Goal: Find specific page/section: Find specific page/section

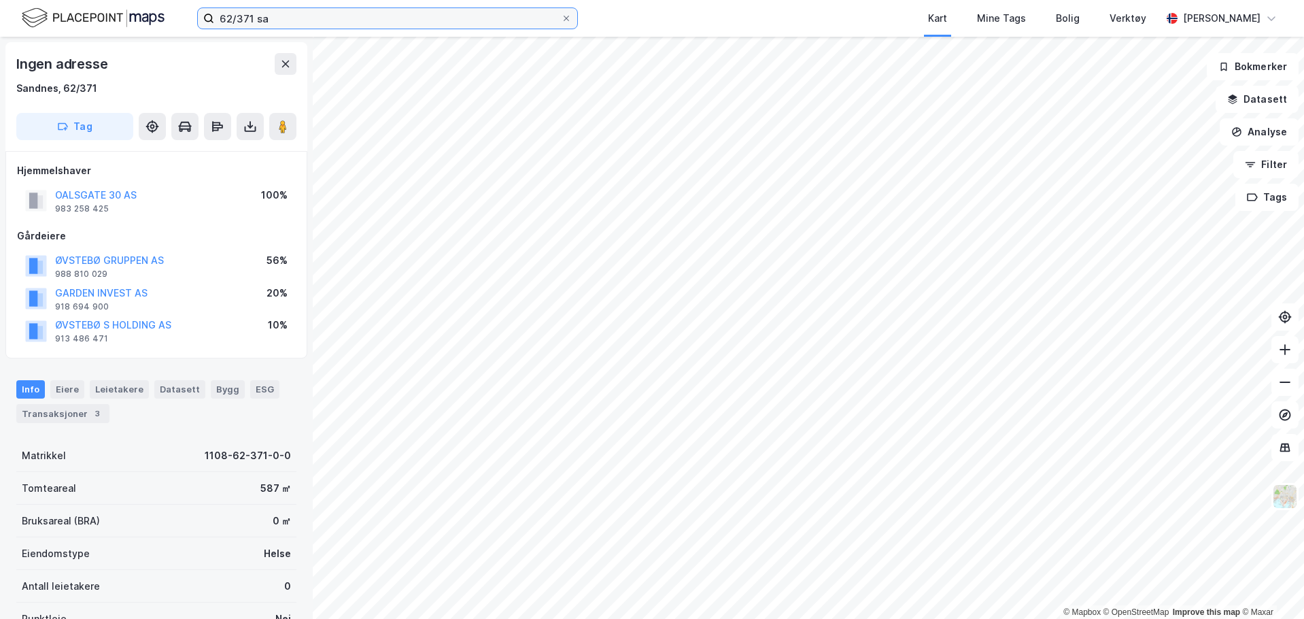
click at [331, 16] on input "62/371 sa" at bounding box center [387, 18] width 347 height 20
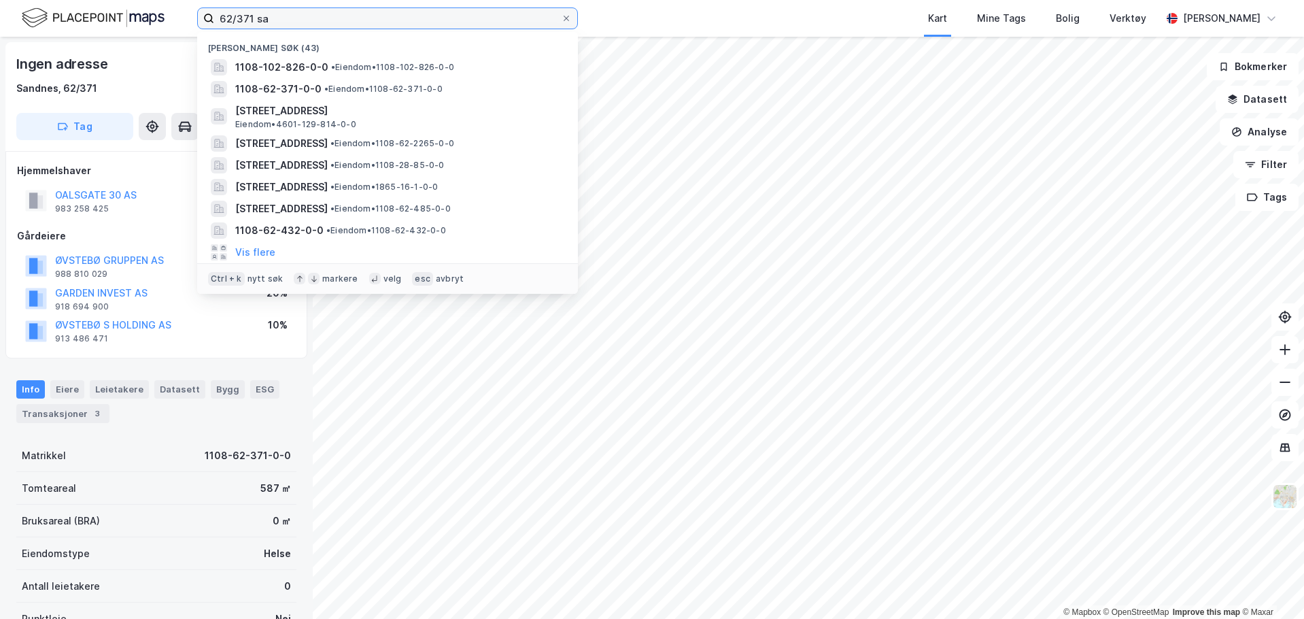
click at [330, 16] on input "62/371 sa" at bounding box center [387, 18] width 347 height 20
click at [330, 15] on input "62/371 sa" at bounding box center [387, 18] width 347 height 20
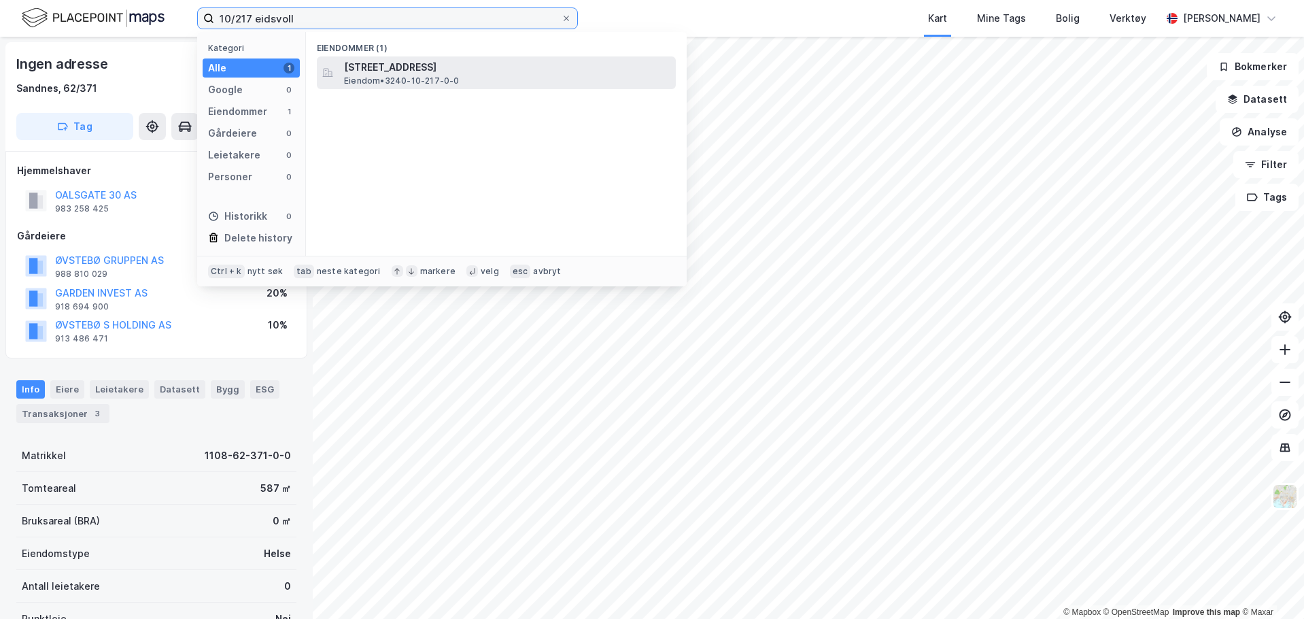
type input "10/217 eidsvoll"
click at [525, 81] on div "[STREET_ADDRESS] Eiendom • 3240-10-217-0-0" at bounding box center [508, 72] width 329 height 27
